Goal: Task Accomplishment & Management: Use online tool/utility

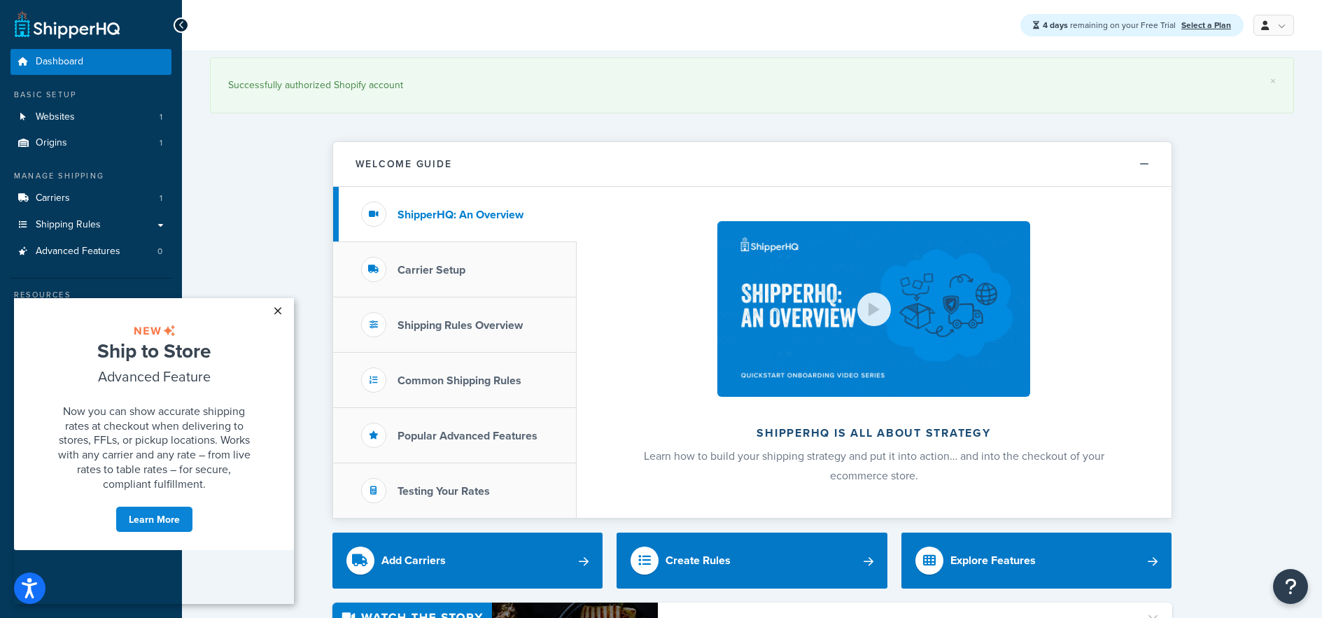
click at [277, 311] on link "×" at bounding box center [277, 310] width 24 height 25
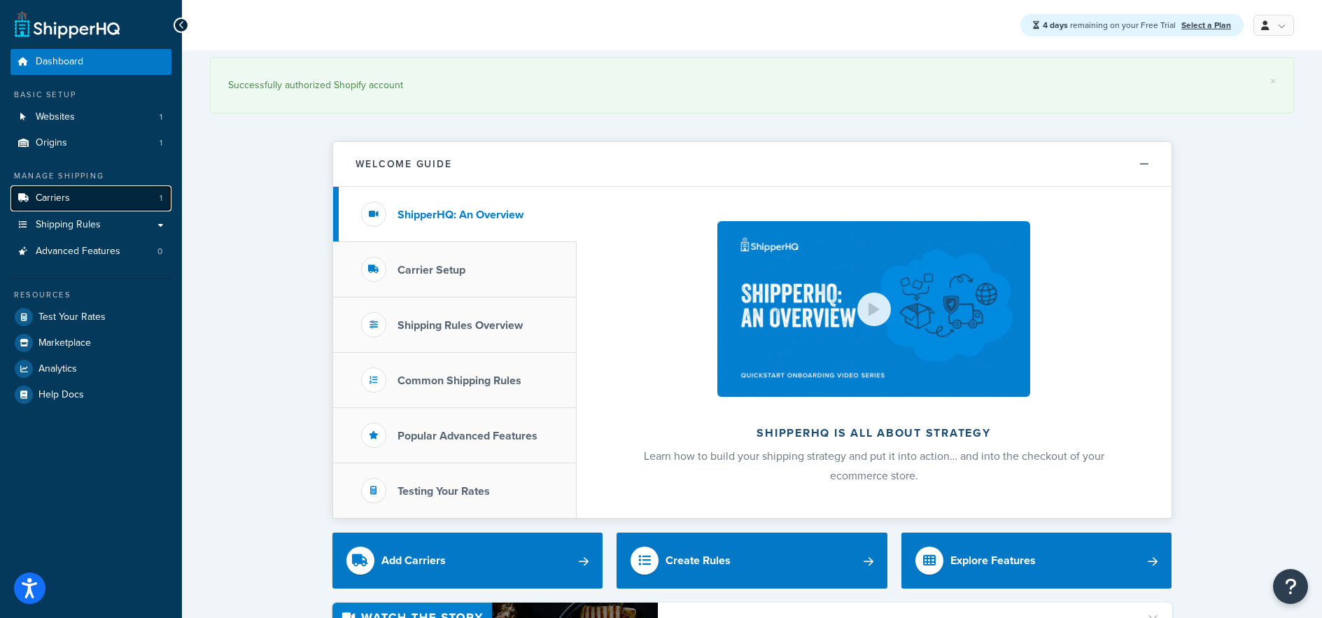
click at [129, 195] on link "Carriers 1" at bounding box center [90, 198] width 161 height 26
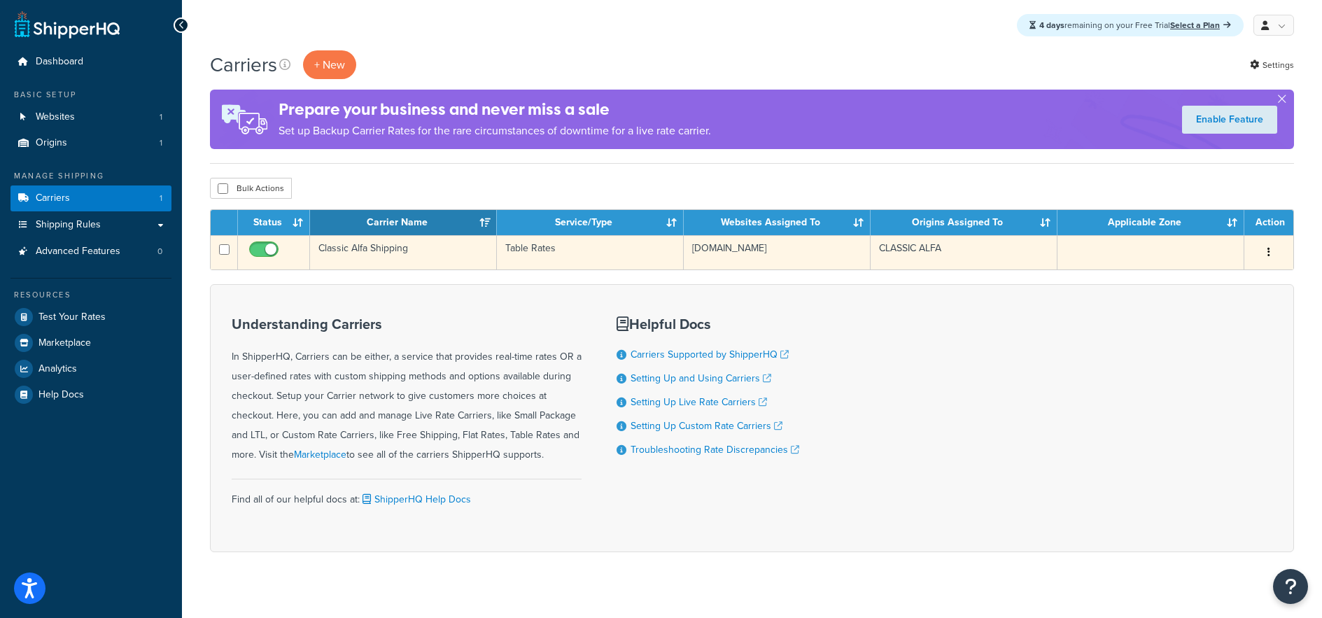
click at [380, 245] on td "Classic Alfa Shipping" at bounding box center [403, 252] width 187 height 34
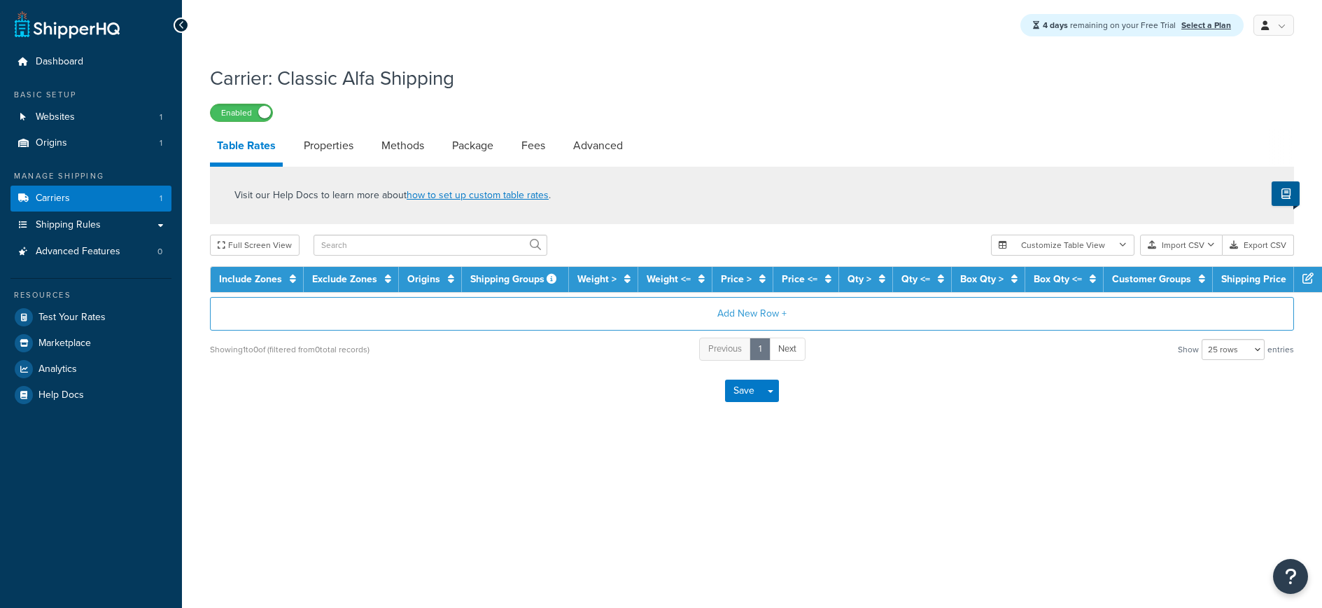
select select "25"
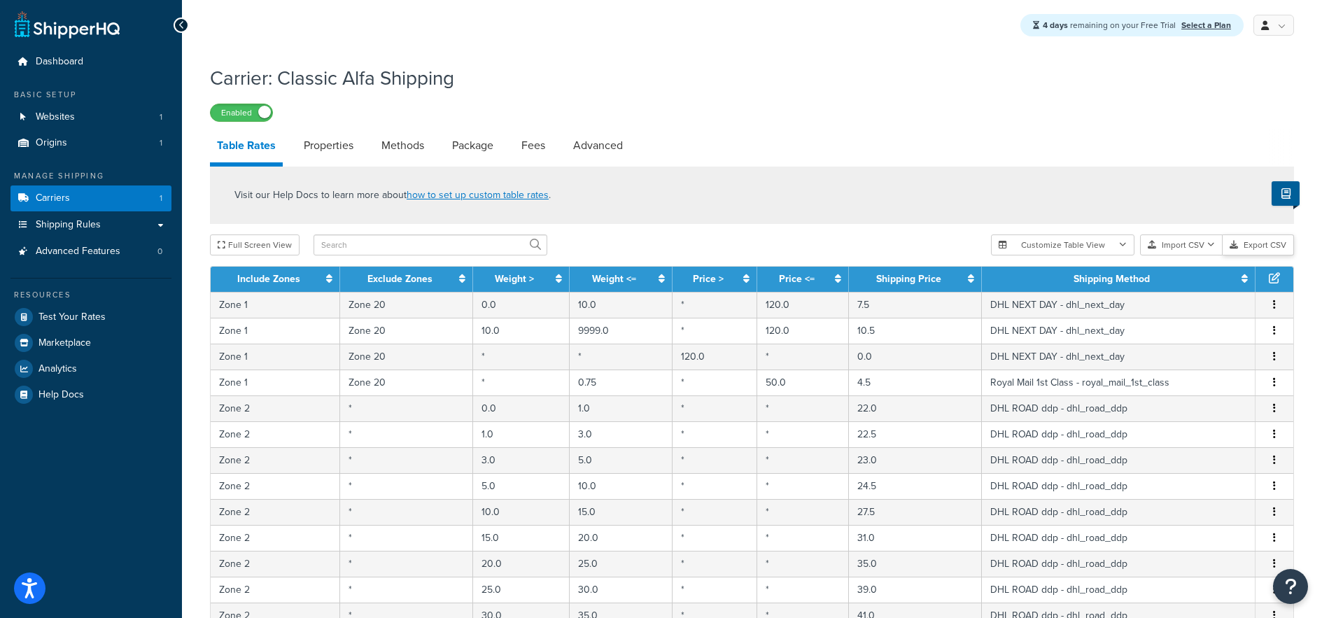
click at [1268, 248] on button "Export CSV" at bounding box center [1258, 244] width 71 height 21
